Goal: Communication & Community: Share content

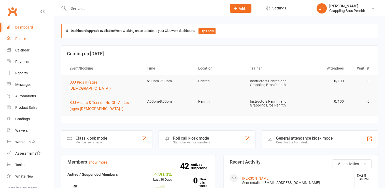
click at [21, 39] on div "People" at bounding box center [20, 39] width 11 height 4
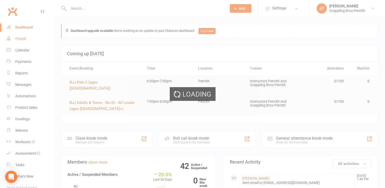
select select "50"
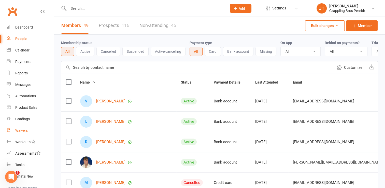
click at [26, 129] on div "Waivers" at bounding box center [21, 130] width 12 height 4
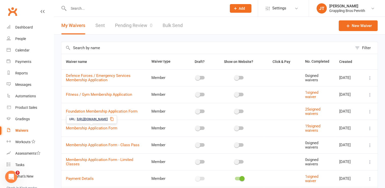
click at [113, 118] on icon at bounding box center [111, 119] width 3 height 4
click at [22, 38] on div "People" at bounding box center [20, 39] width 11 height 4
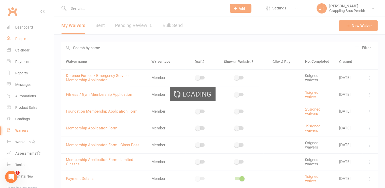
select select "50"
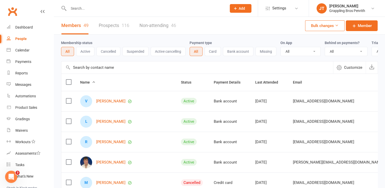
click at [122, 26] on div "116" at bounding box center [126, 25] width 8 height 5
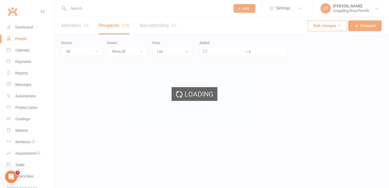
select select "50"
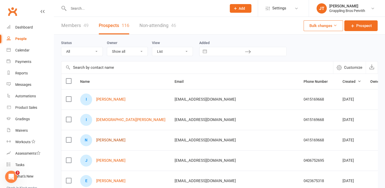
click at [123, 140] on link "[PERSON_NAME]" at bounding box center [110, 140] width 29 height 4
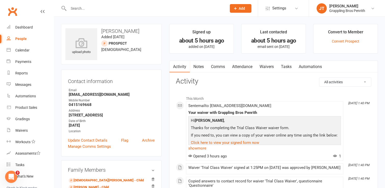
click at [221, 68] on link "Comms" at bounding box center [217, 67] width 21 height 12
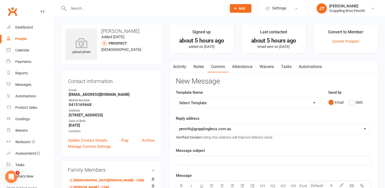
click at [221, 68] on link "Comms" at bounding box center [217, 67] width 21 height 12
click at [316, 103] on select "Select Template [SMS] [Default template - review before using] Appointment remi…" at bounding box center [248, 103] width 144 height 10
select select "21"
click at [176, 98] on select "Select Template [SMS] [Default template - review before using] Appointment remi…" at bounding box center [248, 103] width 144 height 10
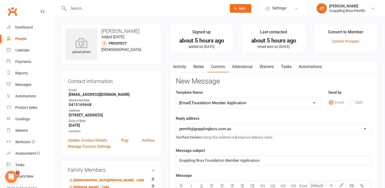
click at [226, 159] on span "Grappling Bros Foundation Member Application" at bounding box center [219, 160] width 80 height 5
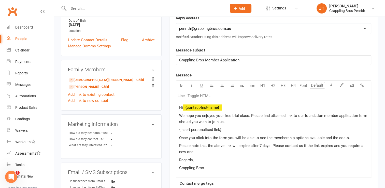
scroll to position [114, 0]
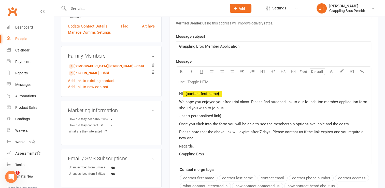
click at [226, 92] on p "Hi ﻿ {contact-first-name}" at bounding box center [273, 94] width 189 height 6
drag, startPoint x: 223, startPoint y: 102, endPoint x: 195, endPoint y: 102, distance: 28.0
click at [195, 102] on span "We hope you enjoyed your free trial class. Please find attached link to our fou…" at bounding box center [273, 104] width 189 height 11
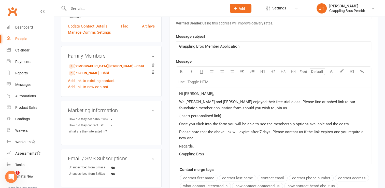
click at [344, 101] on span "We [PERSON_NAME] and [PERSON_NAME] enjoyed their free trial class. Please find …" at bounding box center [267, 104] width 177 height 11
drag, startPoint x: 223, startPoint y: 115, endPoint x: 178, endPoint y: 115, distance: 45.3
click at [178, 115] on div "Hi [PERSON_NAME], We [PERSON_NAME] and [PERSON_NAME] enjoyed their free trial c…" at bounding box center [273, 125] width 195 height 76
click at [198, 146] on p "Regards," at bounding box center [273, 146] width 189 height 6
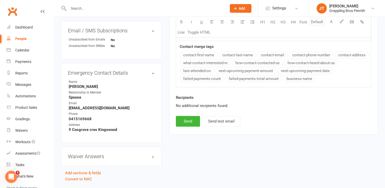
scroll to position [242, 0]
click at [195, 118] on button "Send" at bounding box center [188, 120] width 24 height 11
select select
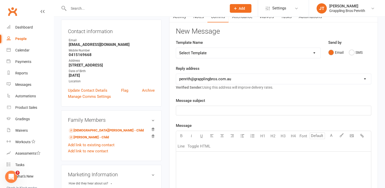
scroll to position [43, 0]
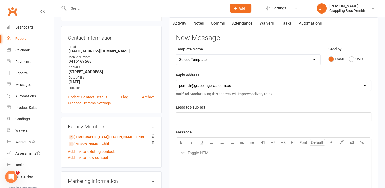
click at [20, 40] on div "People" at bounding box center [20, 39] width 11 height 4
select select "50"
